Goal: Task Accomplishment & Management: Use online tool/utility

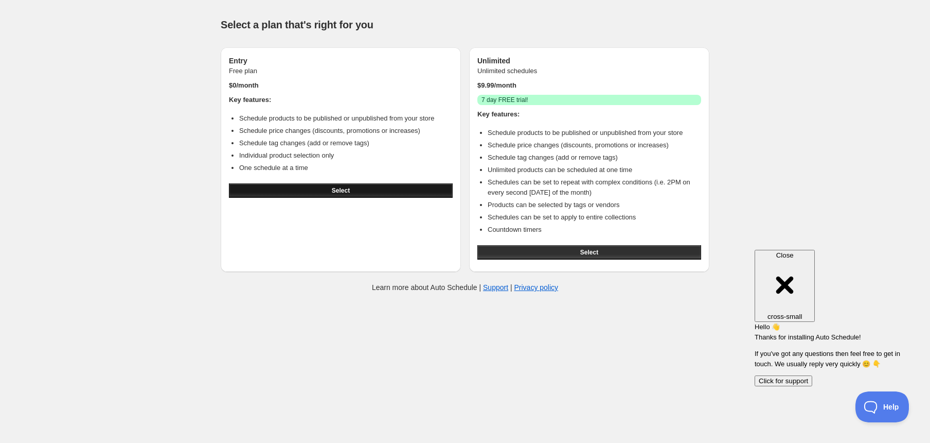
click at [310, 188] on button "Select" at bounding box center [341, 190] width 224 height 14
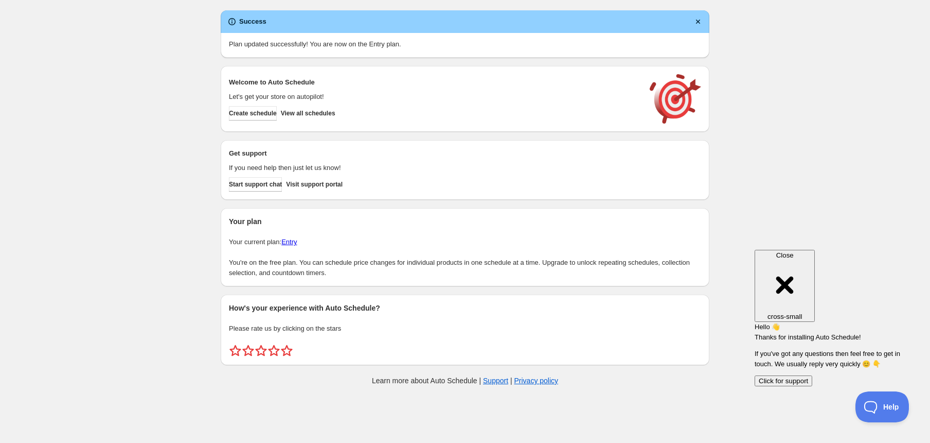
click at [794, 251] on span "Close" at bounding box center [785, 255] width 17 height 8
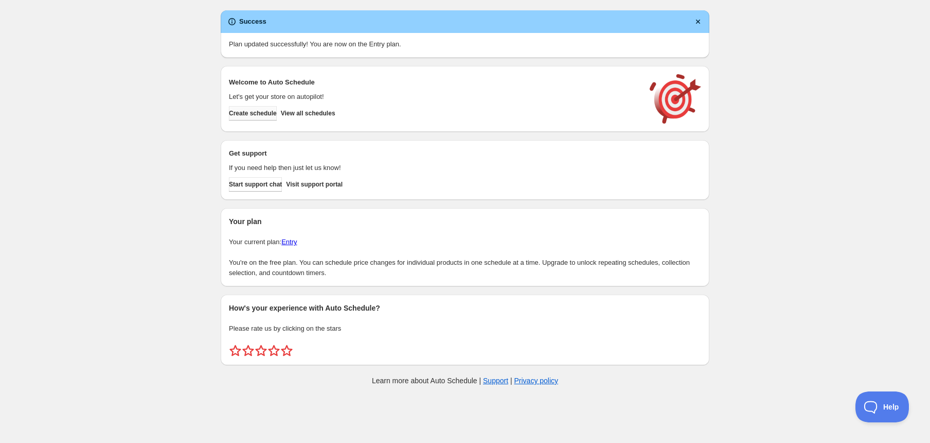
click at [264, 119] on button "Create schedule" at bounding box center [253, 113] width 48 height 14
